Goal: Transaction & Acquisition: Purchase product/service

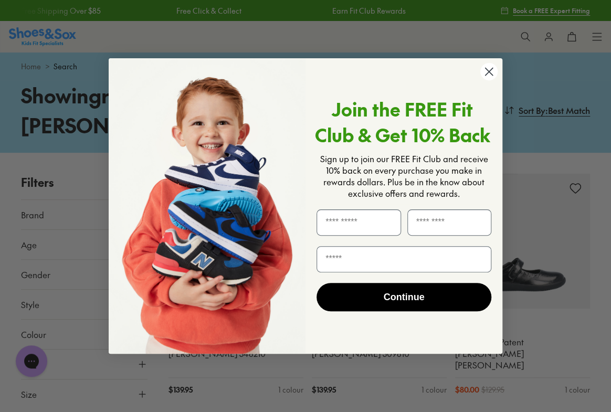
click at [487, 70] on icon "Close dialog" at bounding box center [488, 71] width 7 height 7
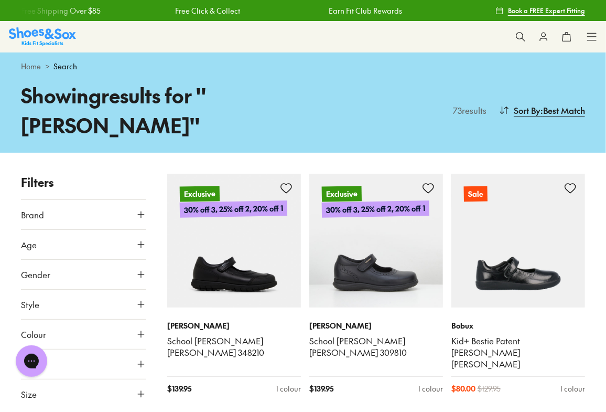
click at [523, 36] on use at bounding box center [520, 36] width 9 height 9
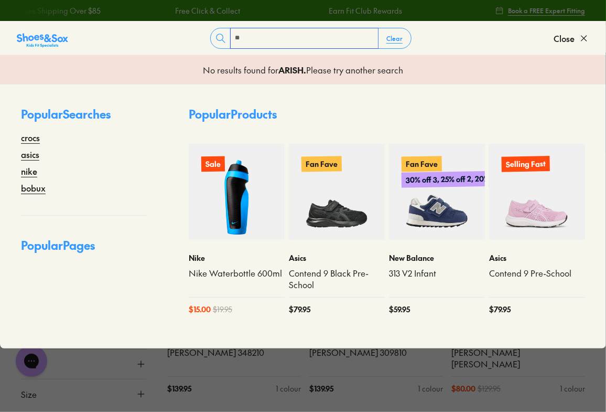
type input "*"
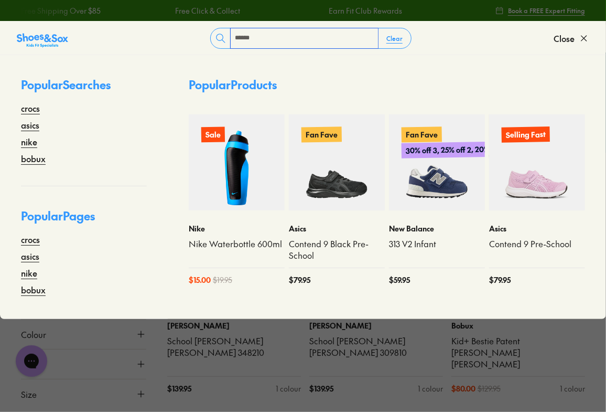
type input "******"
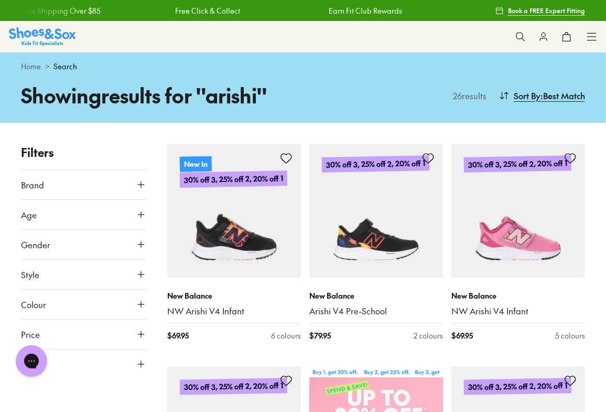
click at [521, 34] on icon at bounding box center [521, 36] width 10 height 10
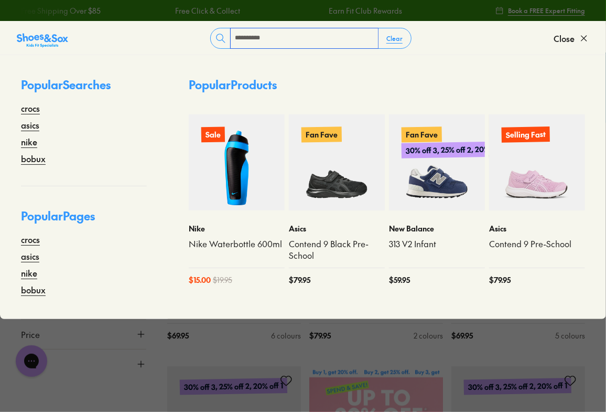
type input "**********"
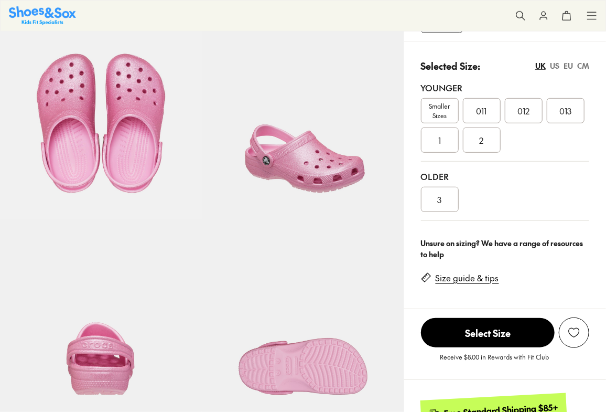
click at [445, 112] on span "Smaller Sizes" at bounding box center [440, 110] width 37 height 19
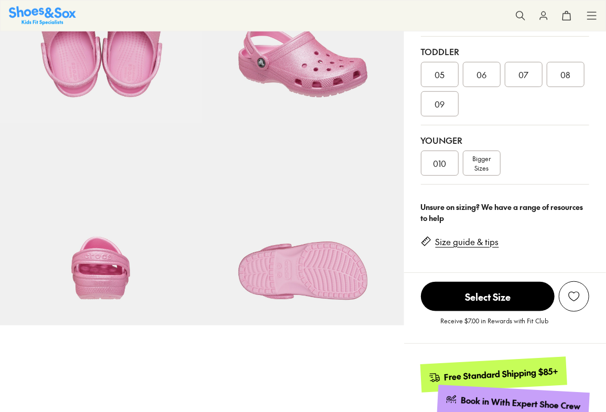
click at [448, 168] on div "010" at bounding box center [440, 163] width 38 height 25
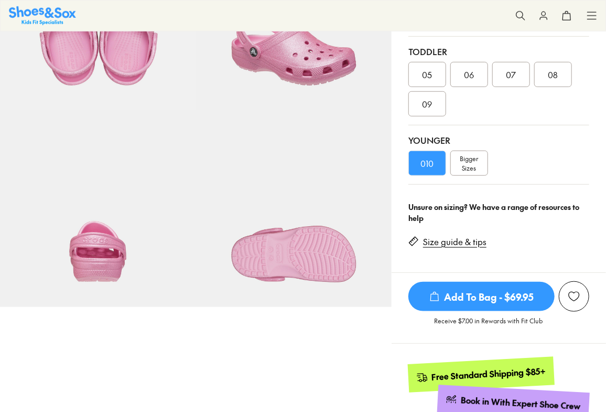
scroll to position [328, 0]
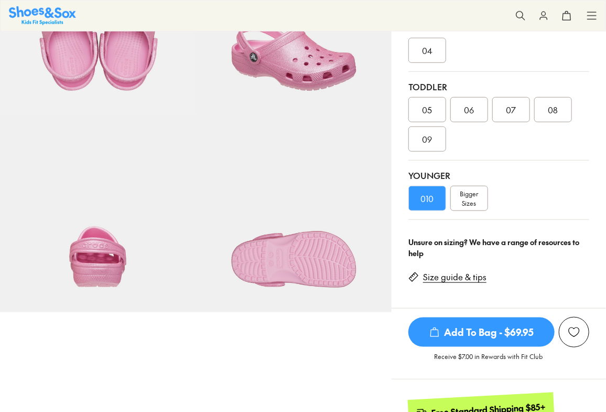
select select "*"
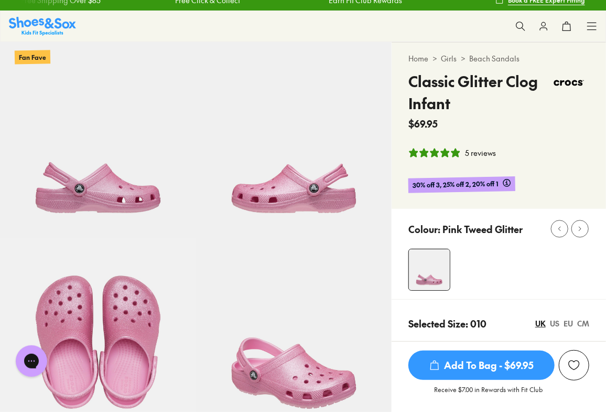
scroll to position [0, 0]
